Goal: Information Seeking & Learning: Learn about a topic

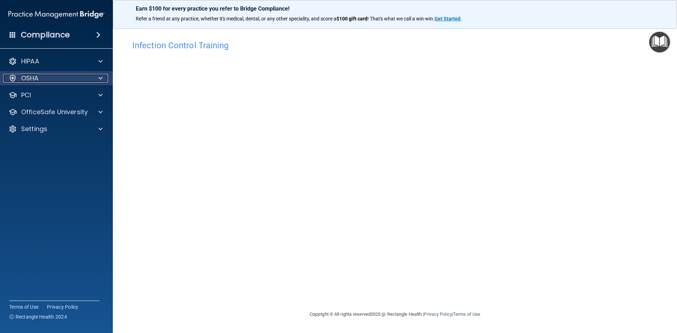
click at [70, 80] on div "OSHA" at bounding box center [46, 78] width 87 height 8
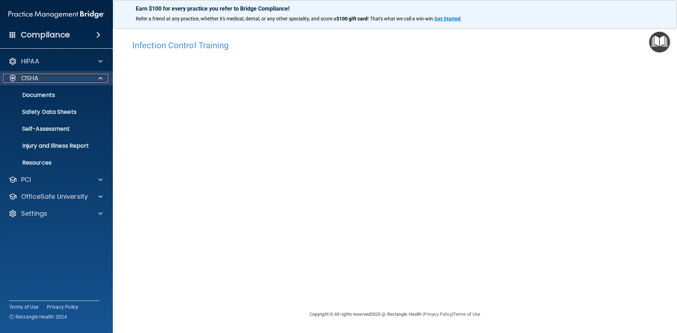
click at [70, 80] on div "OSHA" at bounding box center [46, 78] width 87 height 8
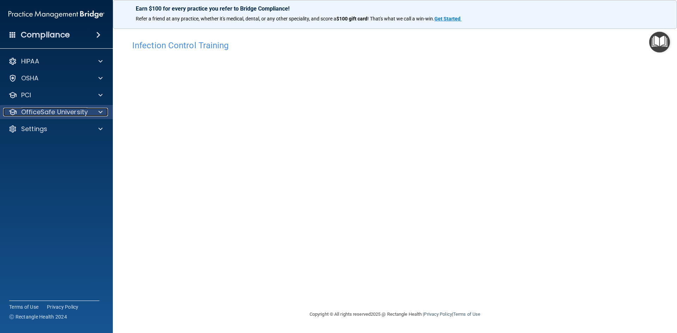
click at [70, 112] on p "OfficeSafe University" at bounding box center [54, 112] width 67 height 8
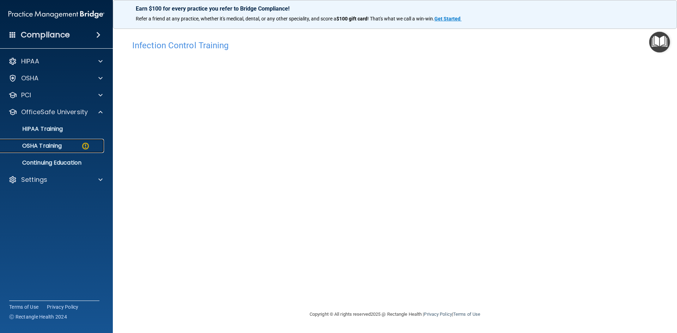
click at [76, 143] on div "OSHA Training" at bounding box center [53, 145] width 96 height 7
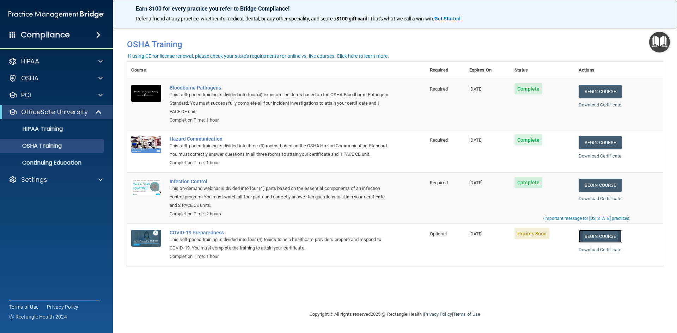
click at [602, 243] on link "Begin Course" at bounding box center [599, 236] width 43 height 13
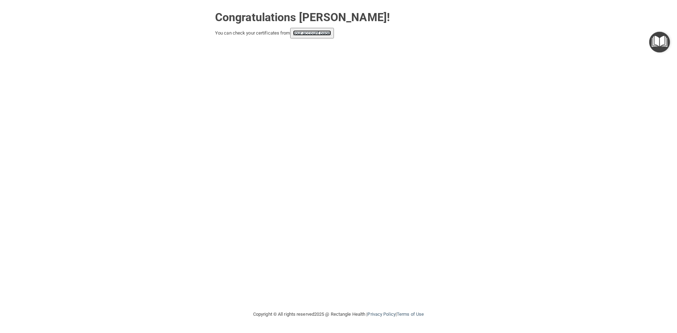
click at [312, 34] on link "your account page!" at bounding box center [312, 32] width 38 height 5
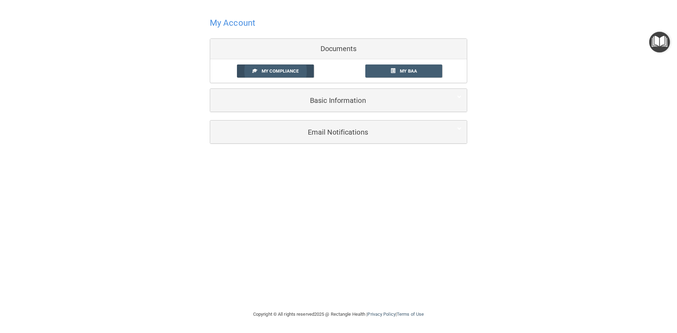
click at [289, 70] on span "My Compliance" at bounding box center [280, 70] width 37 height 5
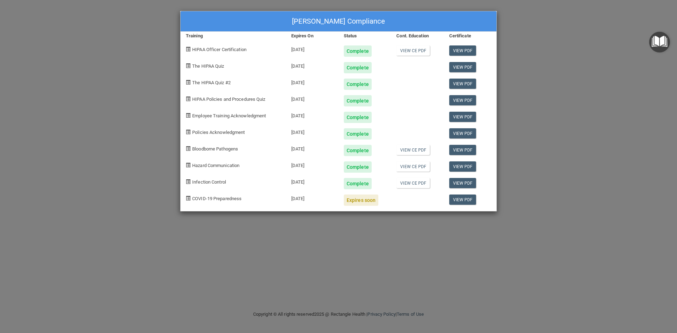
click at [362, 201] on div "Expires soon" at bounding box center [361, 200] width 35 height 11
click at [227, 199] on span "COVID-19 Preparedness" at bounding box center [216, 198] width 49 height 5
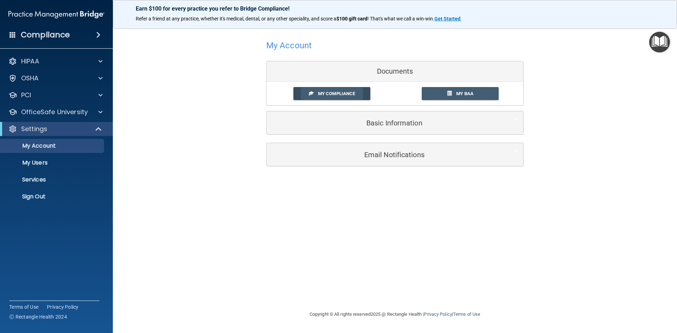
click at [327, 95] on span "My Compliance" at bounding box center [336, 93] width 37 height 5
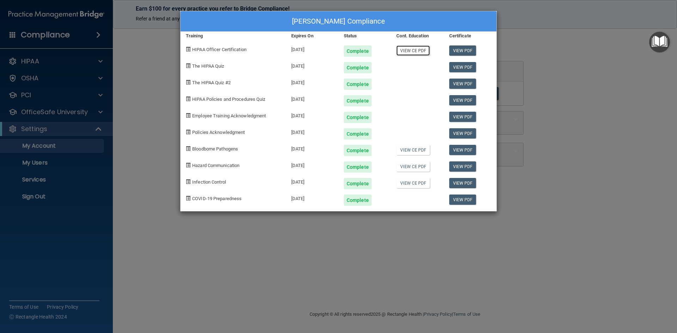
click at [416, 52] on link "View CE PDF" at bounding box center [412, 50] width 33 height 10
click at [409, 149] on link "View CE PDF" at bounding box center [412, 150] width 33 height 10
click at [410, 165] on link "View CE PDF" at bounding box center [412, 166] width 33 height 10
click at [417, 182] on link "View CE PDF" at bounding box center [412, 183] width 33 height 10
click at [31, 147] on div "[PERSON_NAME] Compliance Training Expires On Status Cont. Education Certificate…" at bounding box center [338, 166] width 677 height 333
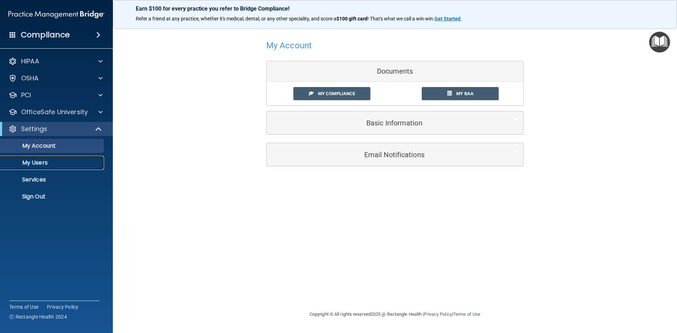
click at [29, 163] on p "My Users" at bounding box center [53, 162] width 96 height 7
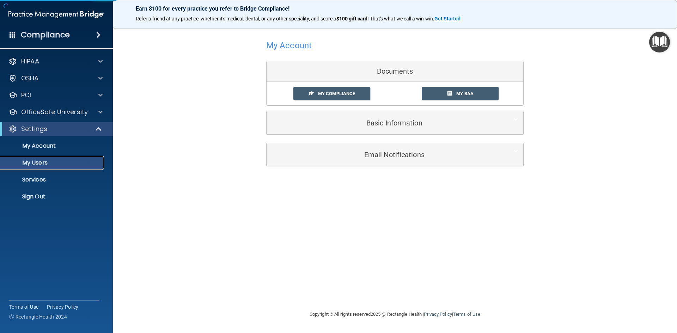
select select "20"
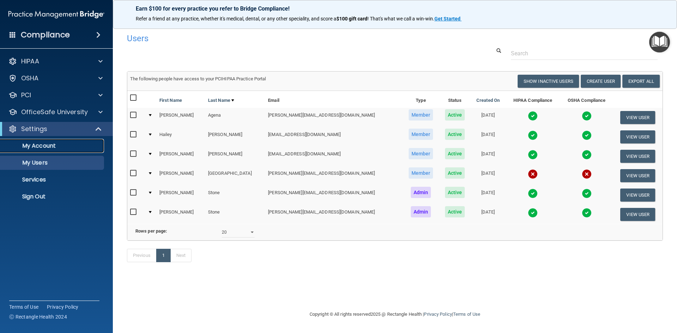
click at [30, 148] on p "My Account" at bounding box center [53, 145] width 96 height 7
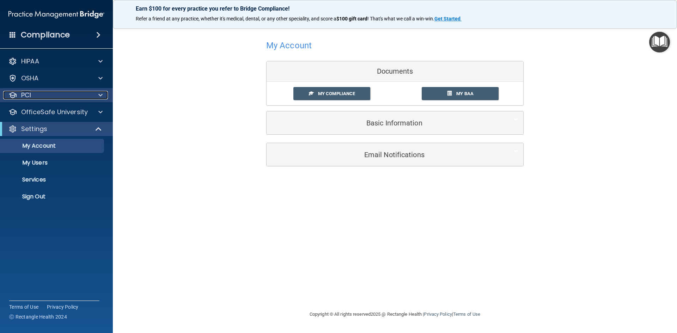
click at [49, 99] on div "PCI" at bounding box center [46, 95] width 87 height 8
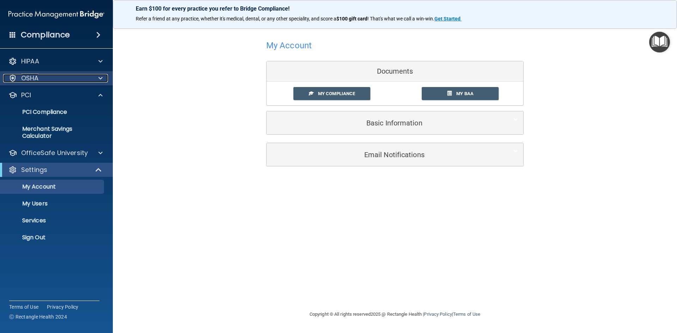
click at [46, 81] on div "OSHA" at bounding box center [46, 78] width 87 height 8
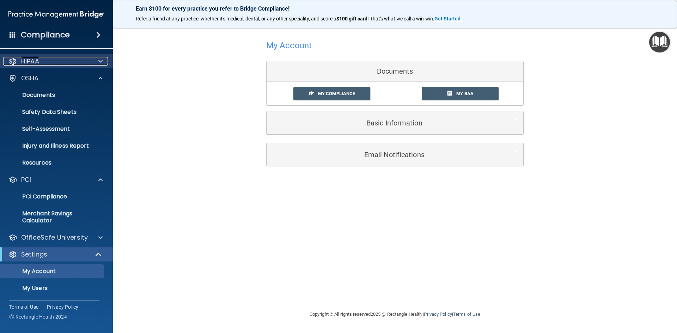
click at [43, 63] on div "HIPAA" at bounding box center [46, 61] width 87 height 8
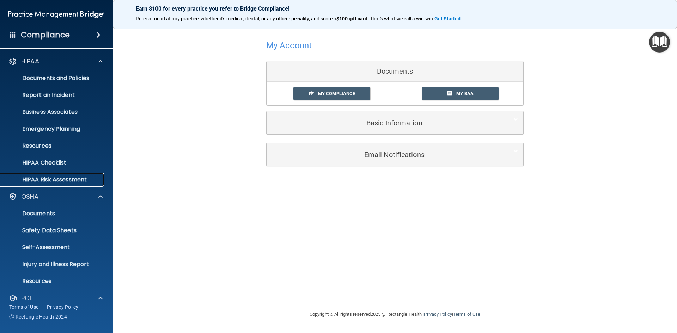
click at [58, 180] on p "HIPAA Risk Assessment" at bounding box center [53, 179] width 96 height 7
